Goal: Task Accomplishment & Management: Use online tool/utility

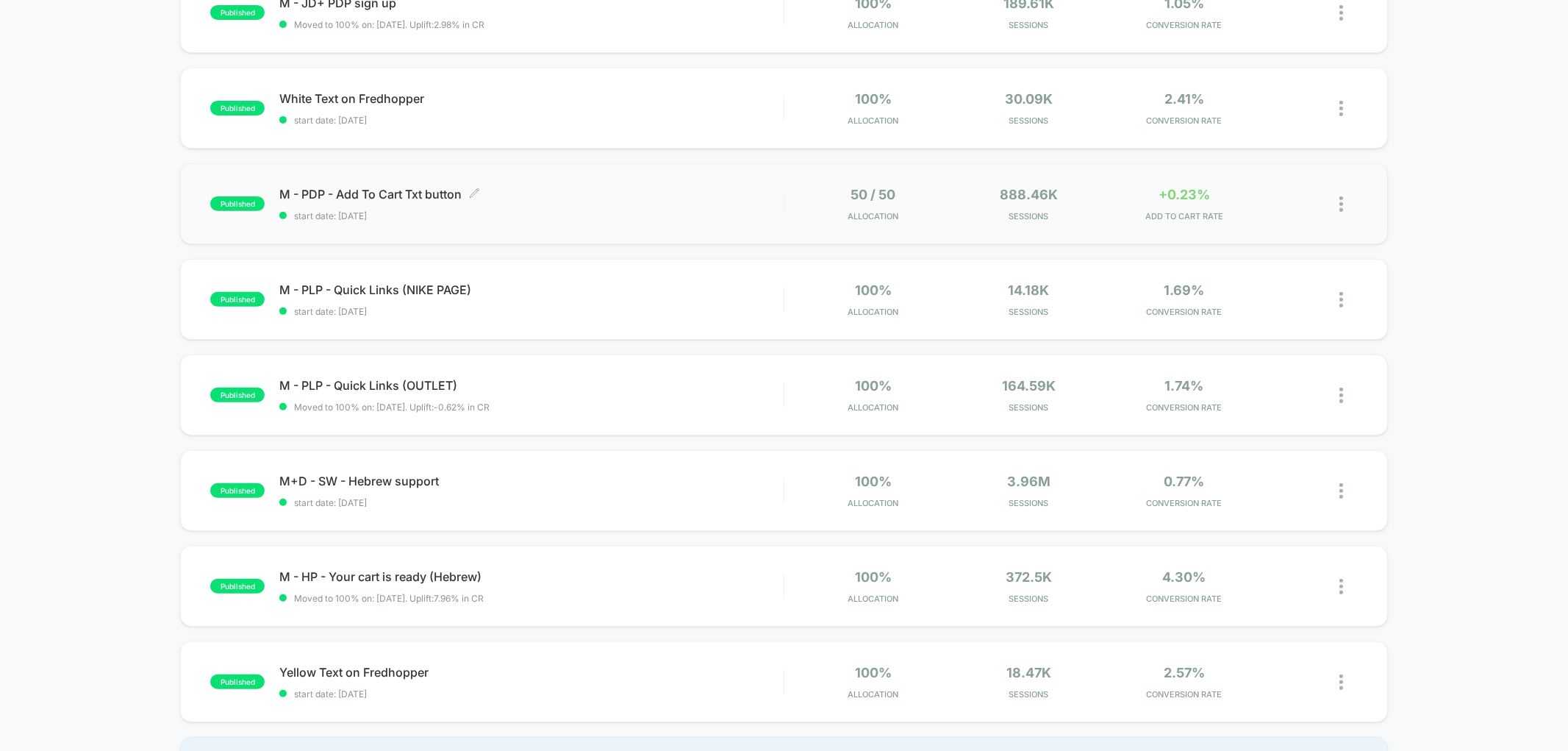
scroll to position [408, 0]
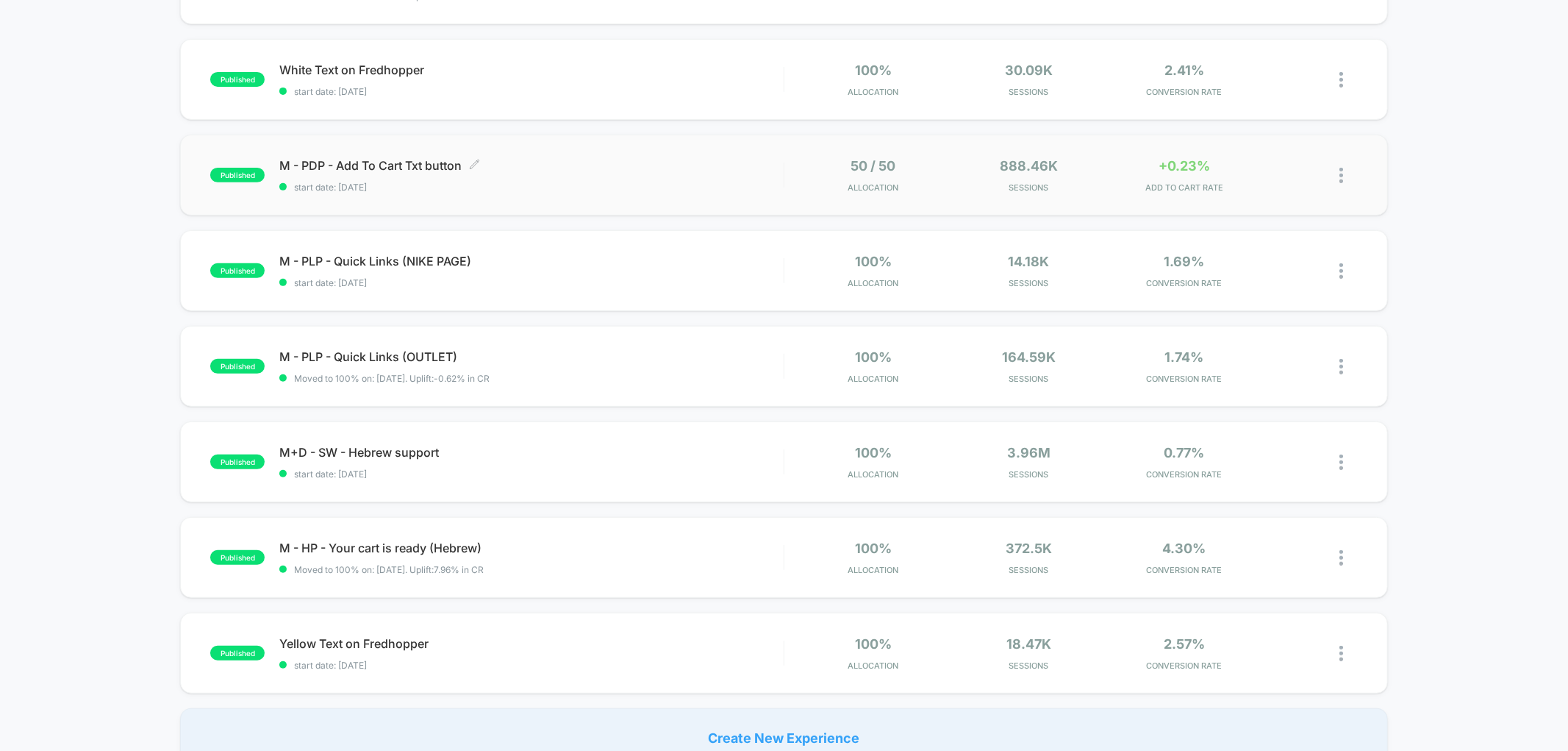
click at [427, 173] on div "M - PDP - Add To Cart Txt button Click to edit experience details Click to edit…" at bounding box center [531, 175] width 503 height 34
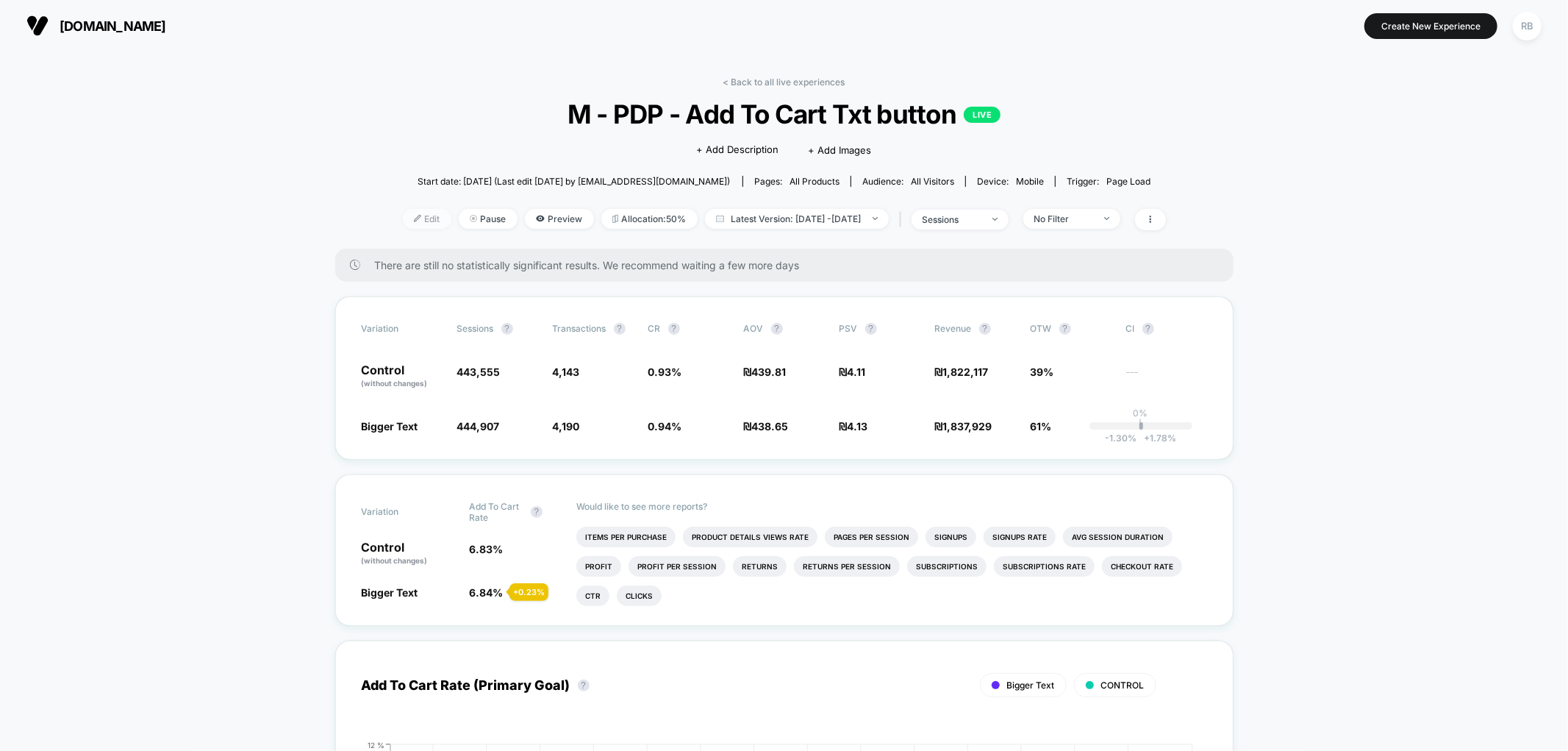
click at [406, 215] on span "Edit" at bounding box center [427, 219] width 49 height 19
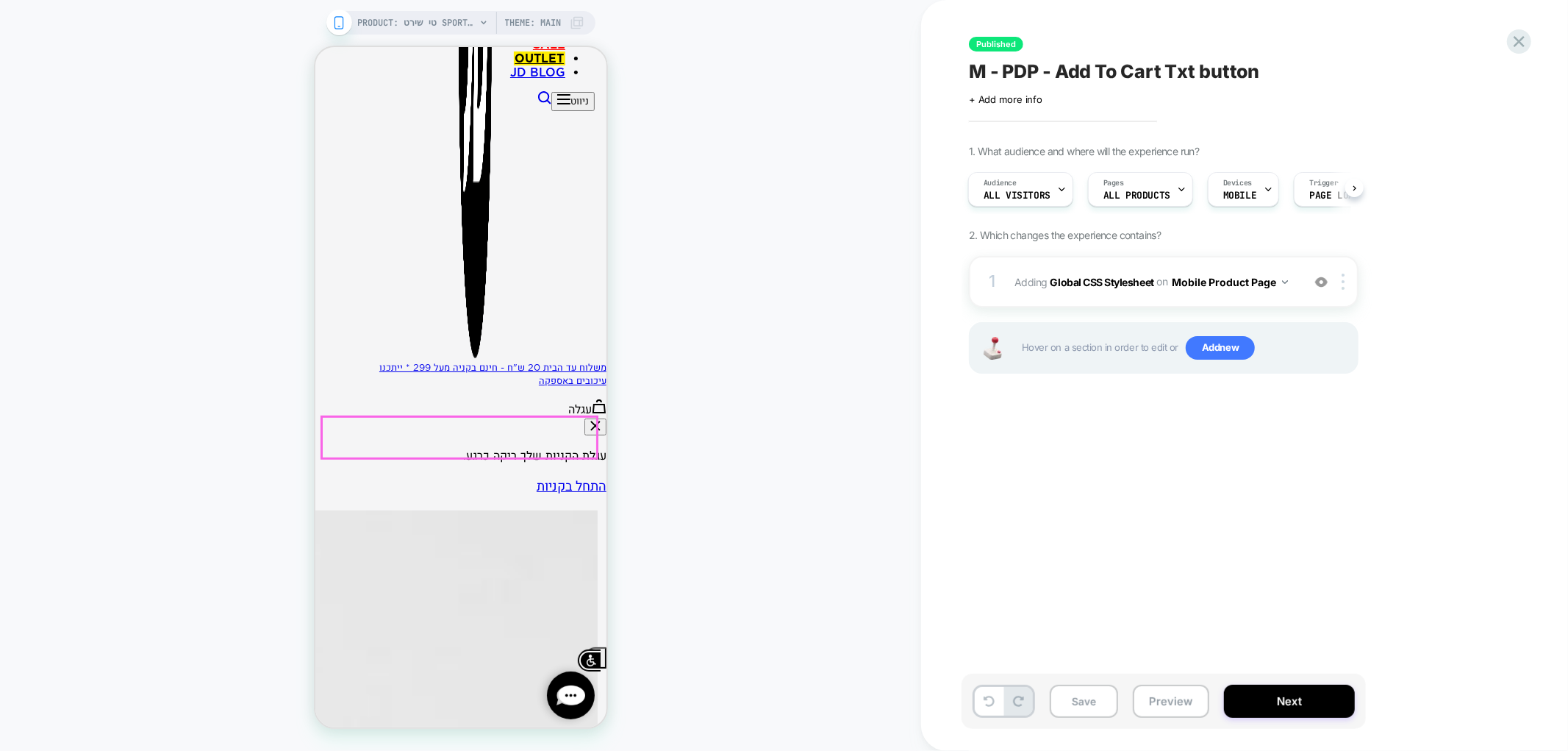
scroll to position [572, 0]
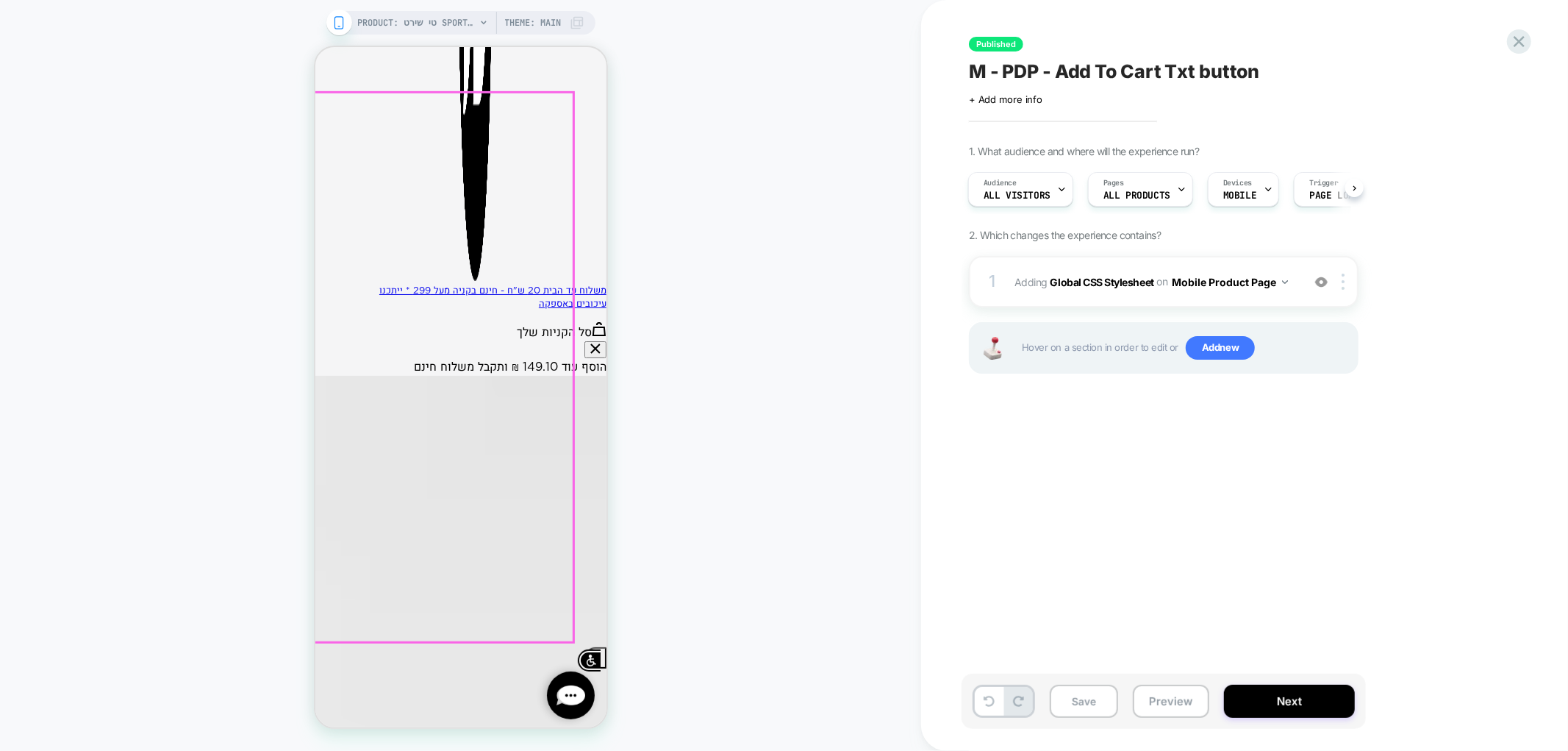
scroll to position [0, -1]
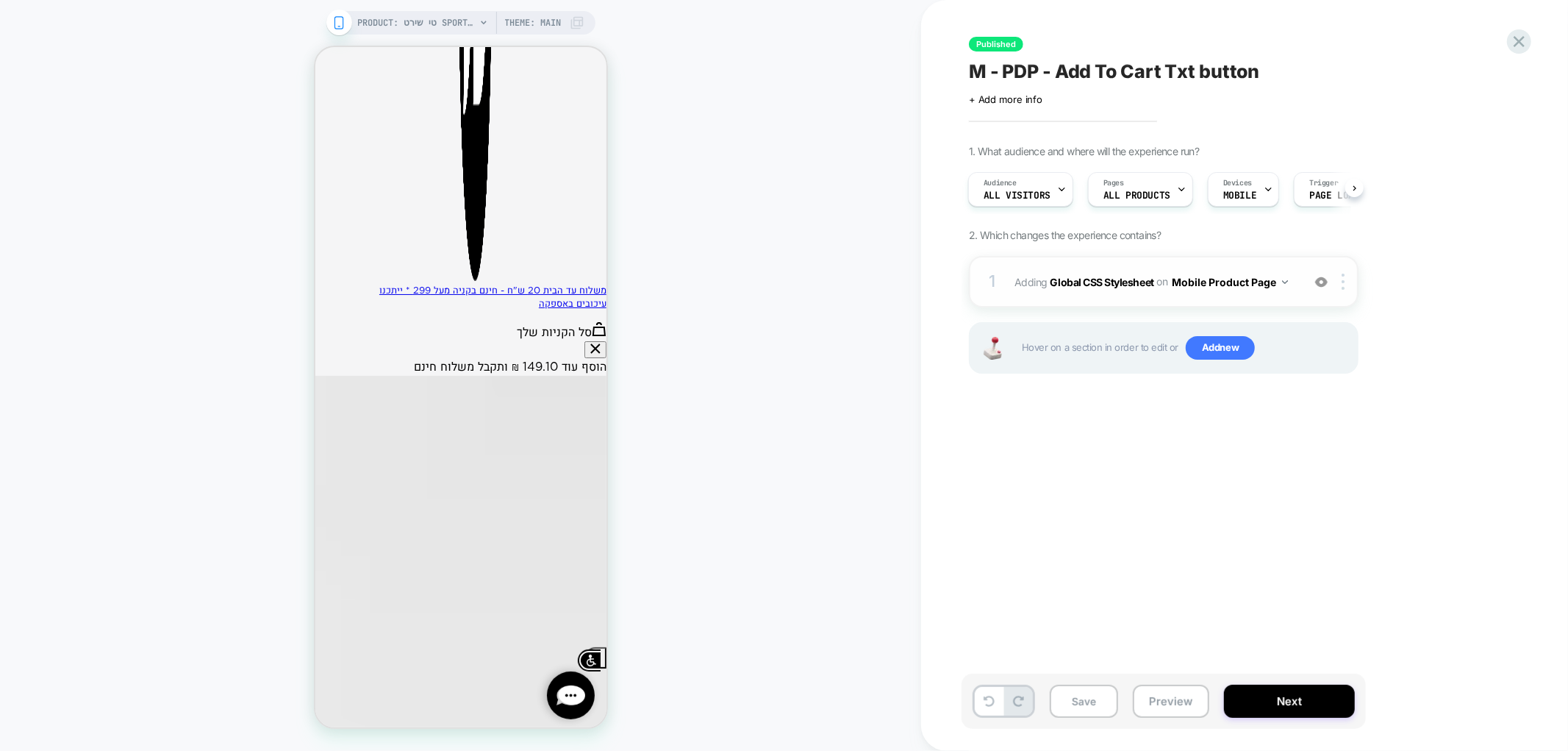
click at [1298, 284] on div "1 Adding Global CSS Stylesheet on Mobile Product Page Add Before Add After Copy…" at bounding box center [1164, 282] width 390 height 52
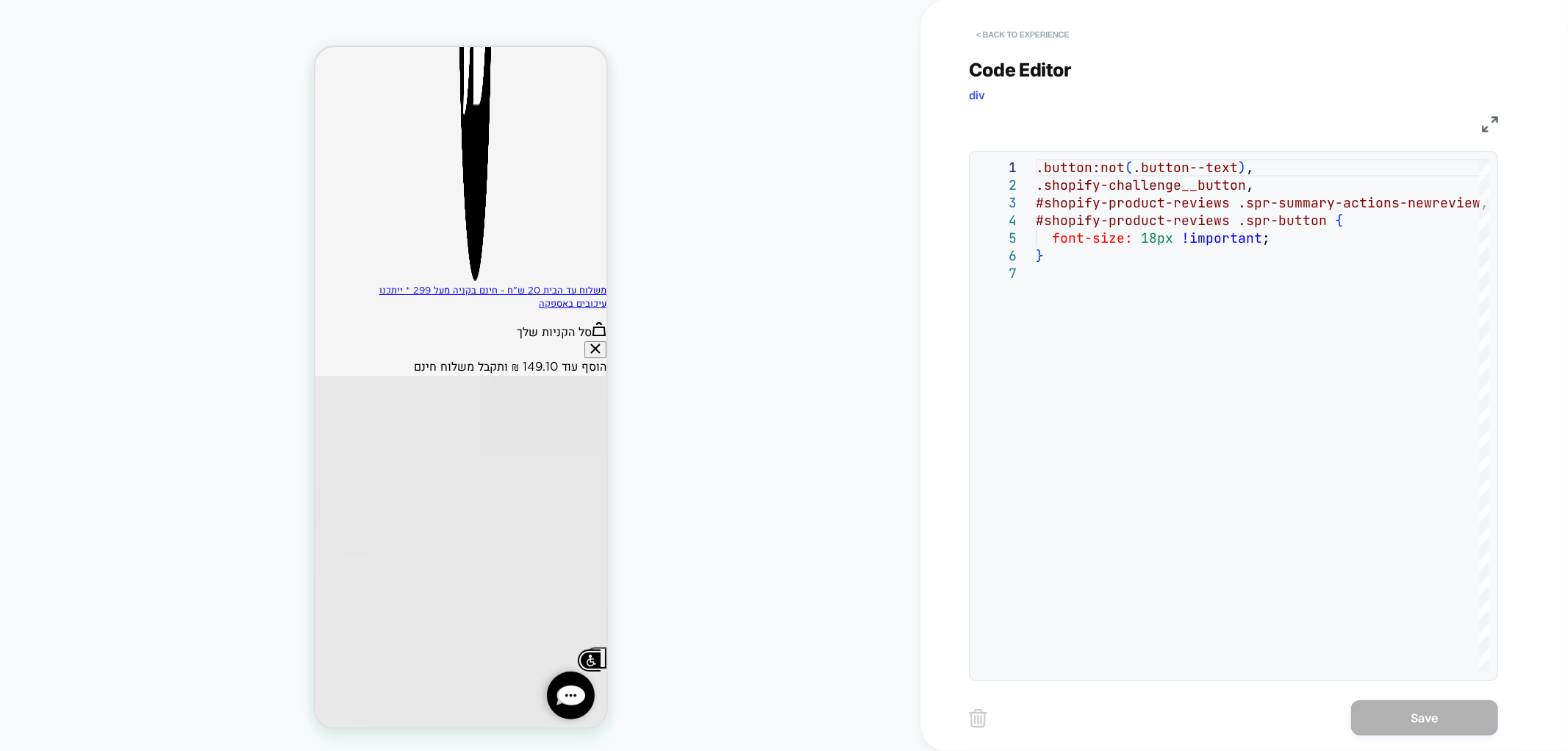
click at [1033, 34] on button "< Back to experience" at bounding box center [1023, 34] width 107 height 23
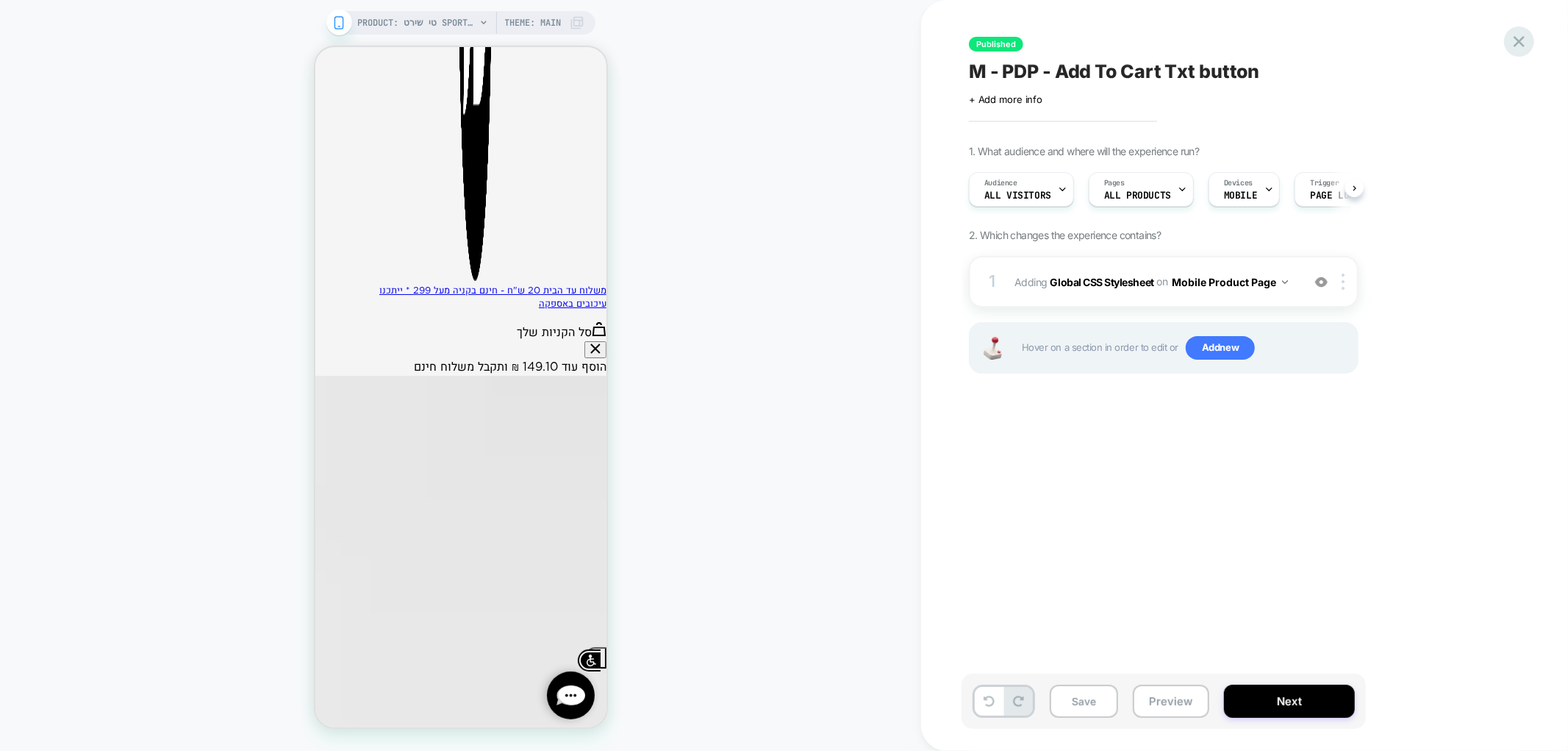
scroll to position [0, 1]
click at [1520, 46] on icon at bounding box center [1519, 41] width 19 height 19
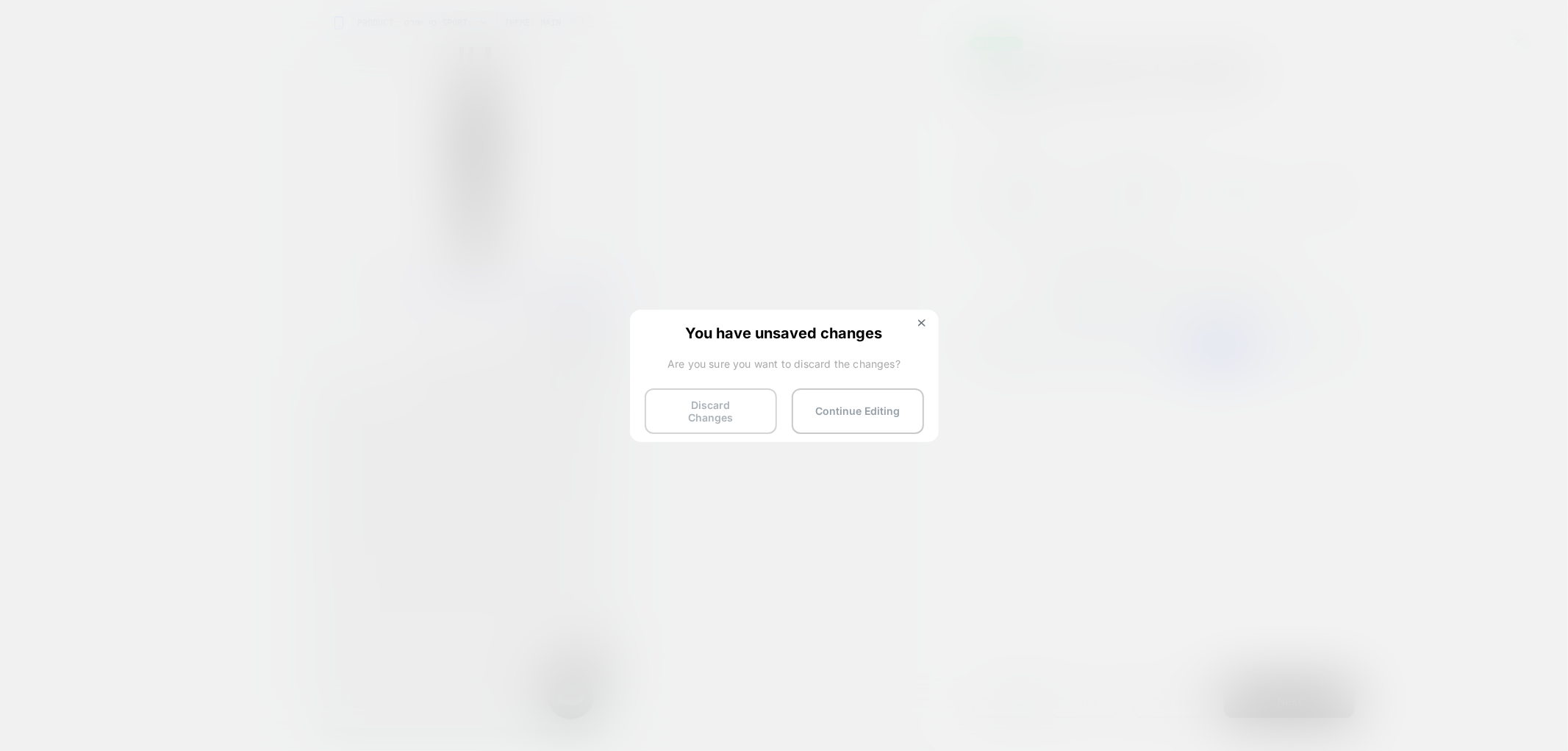
click at [721, 407] on button "Discard Changes" at bounding box center [711, 411] width 133 height 46
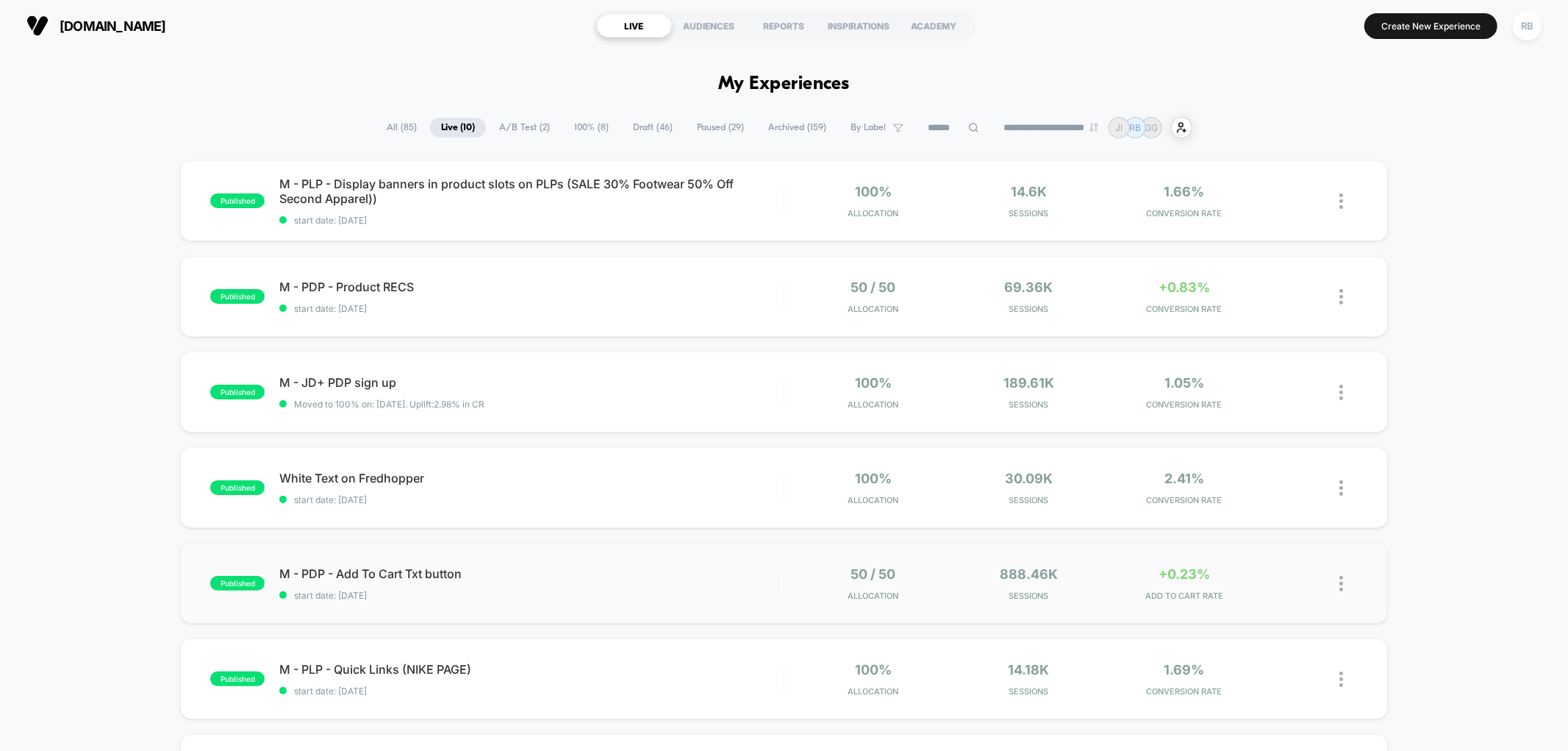
click at [1340, 584] on img at bounding box center [1341, 583] width 4 height 16
click at [1241, 564] on div "Pause" at bounding box center [1266, 568] width 133 height 33
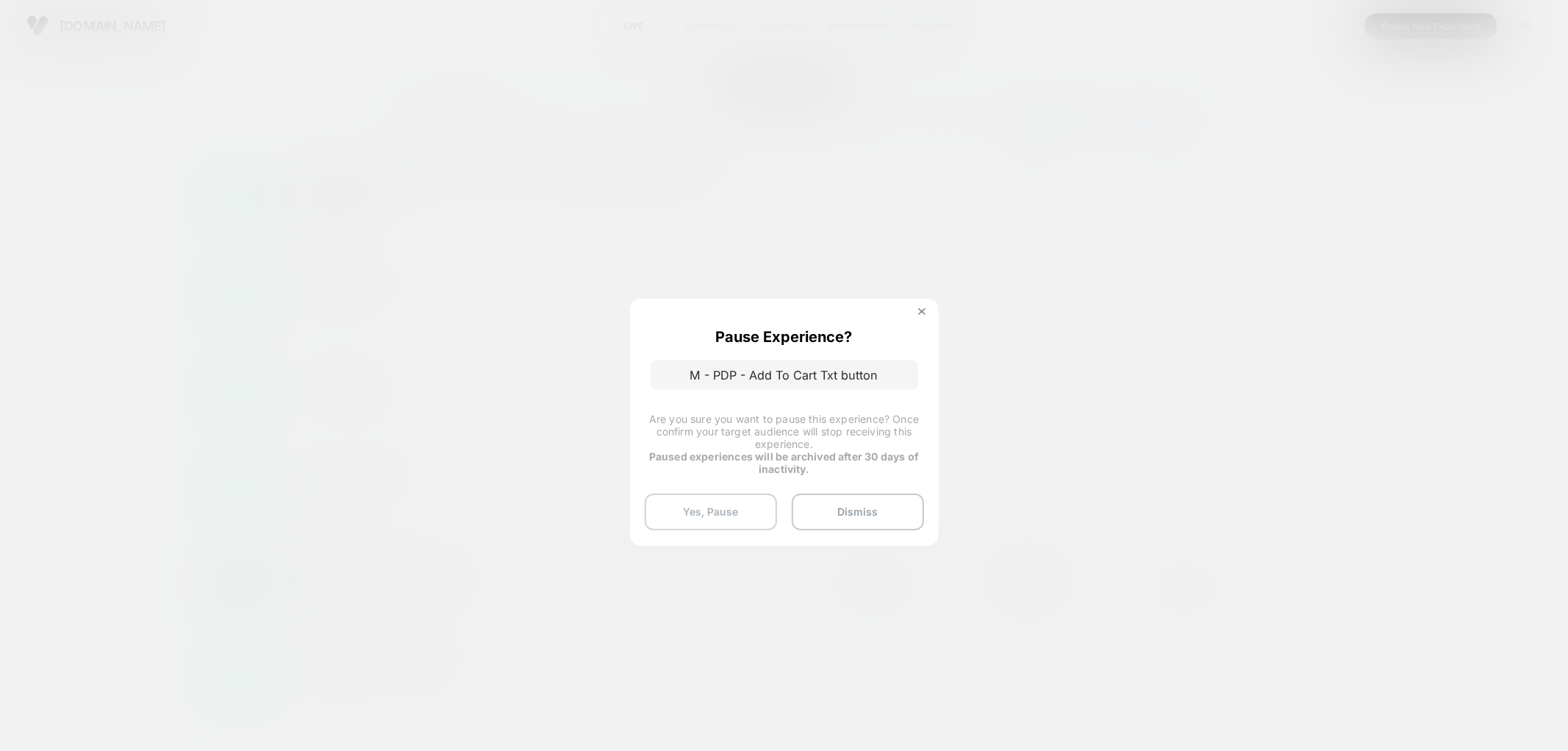
click at [724, 505] on button "Yes, Pause" at bounding box center [711, 512] width 133 height 37
